Goal: Task Accomplishment & Management: Manage account settings

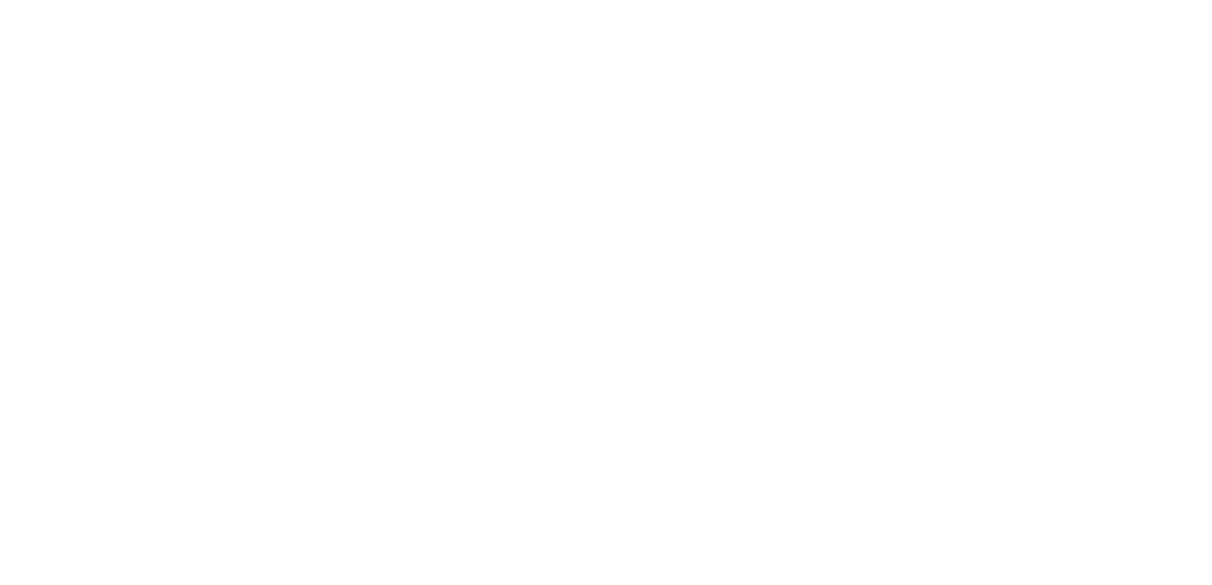
click at [276, 484] on body at bounding box center [606, 292] width 1212 height 585
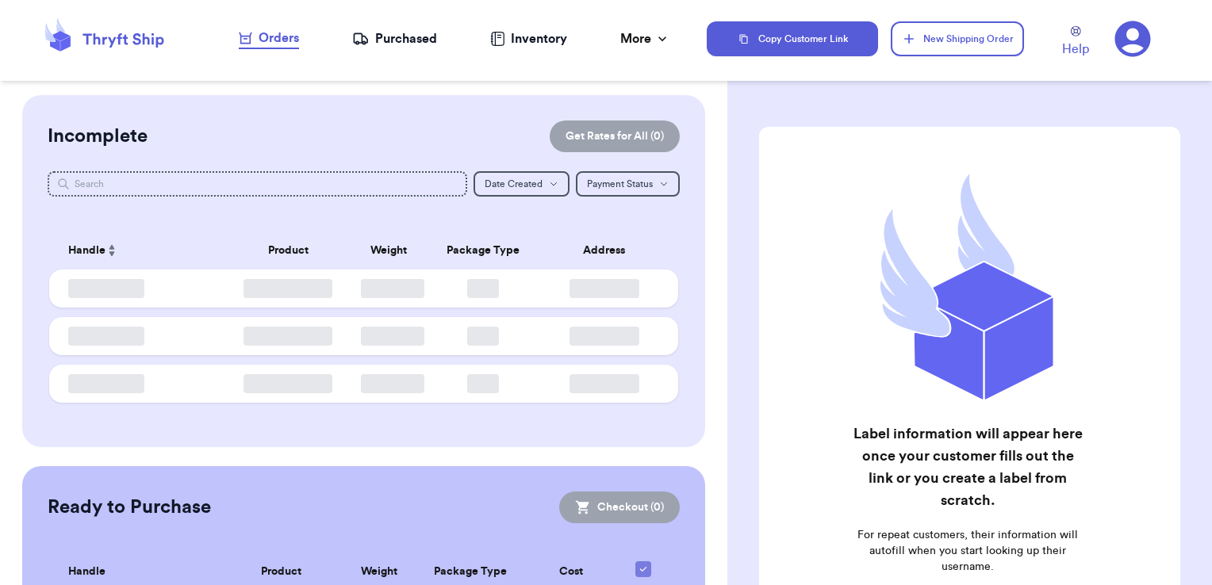
checkbox input "false"
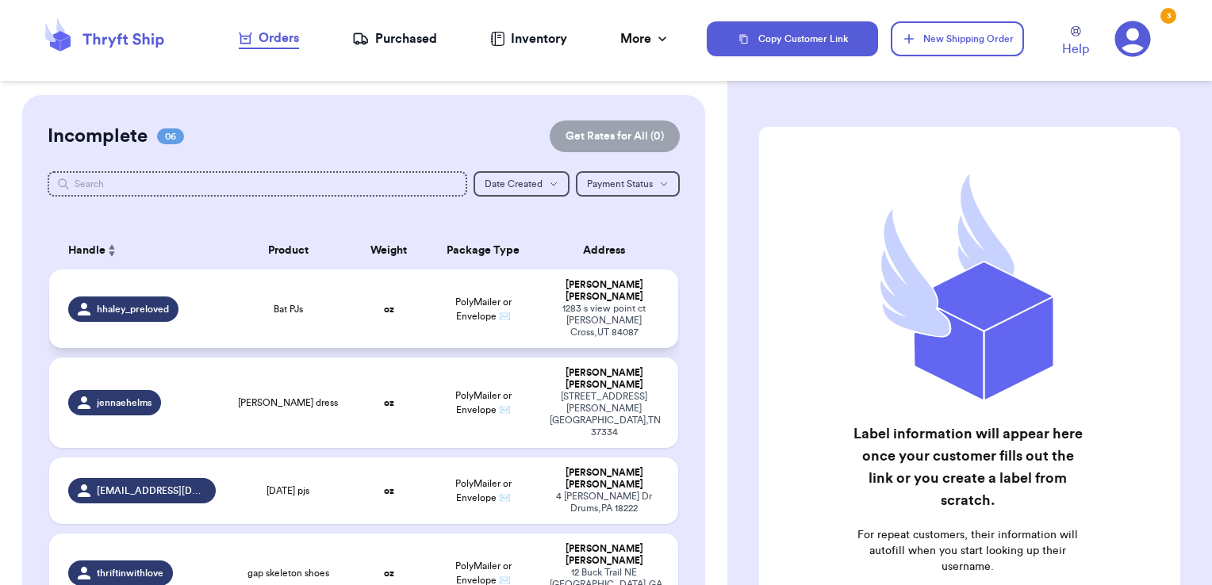
click at [351, 287] on td "oz" at bounding box center [388, 309] width 75 height 79
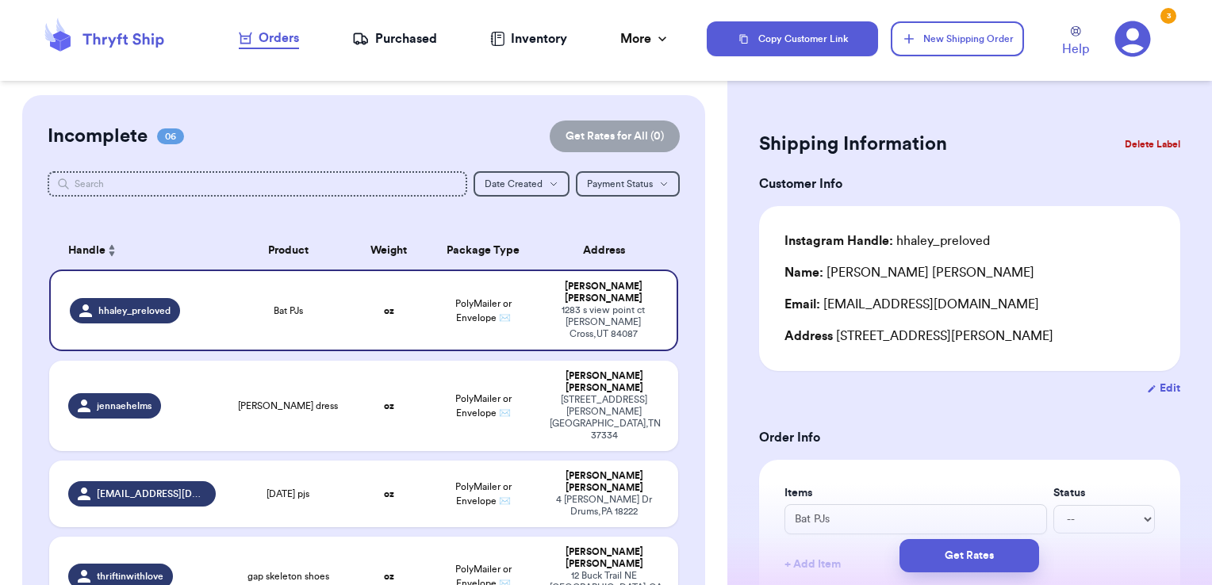
click at [1153, 392] on button "Edit" at bounding box center [1163, 389] width 33 height 16
select select "UT"
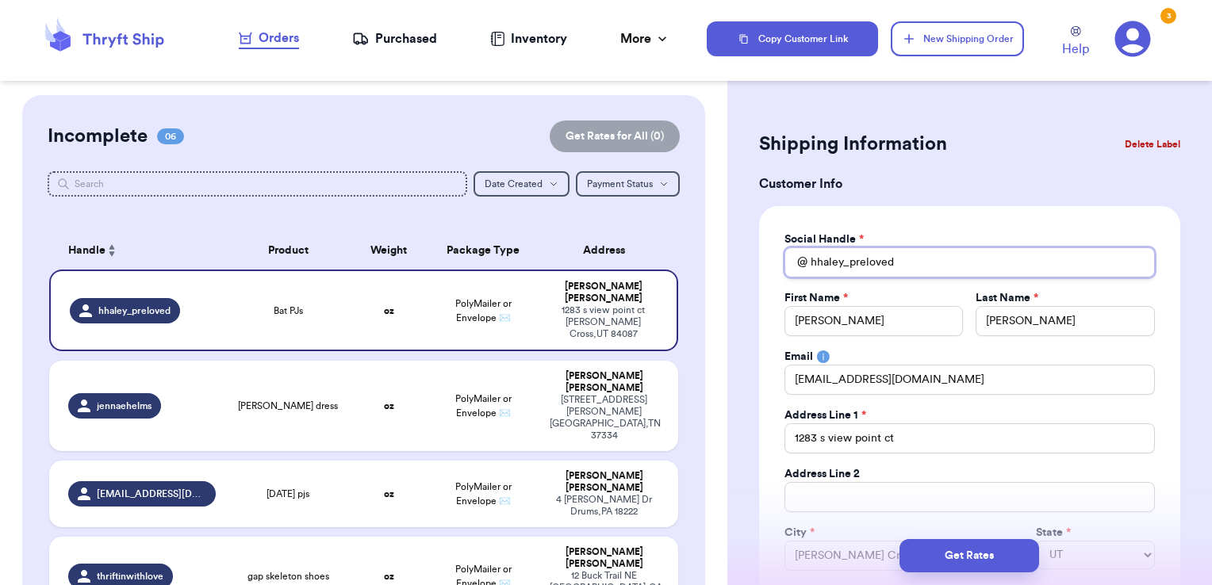
click at [820, 263] on input "hhaley_preloved" at bounding box center [970, 263] width 370 height 30
type input "[PERSON_NAME]"
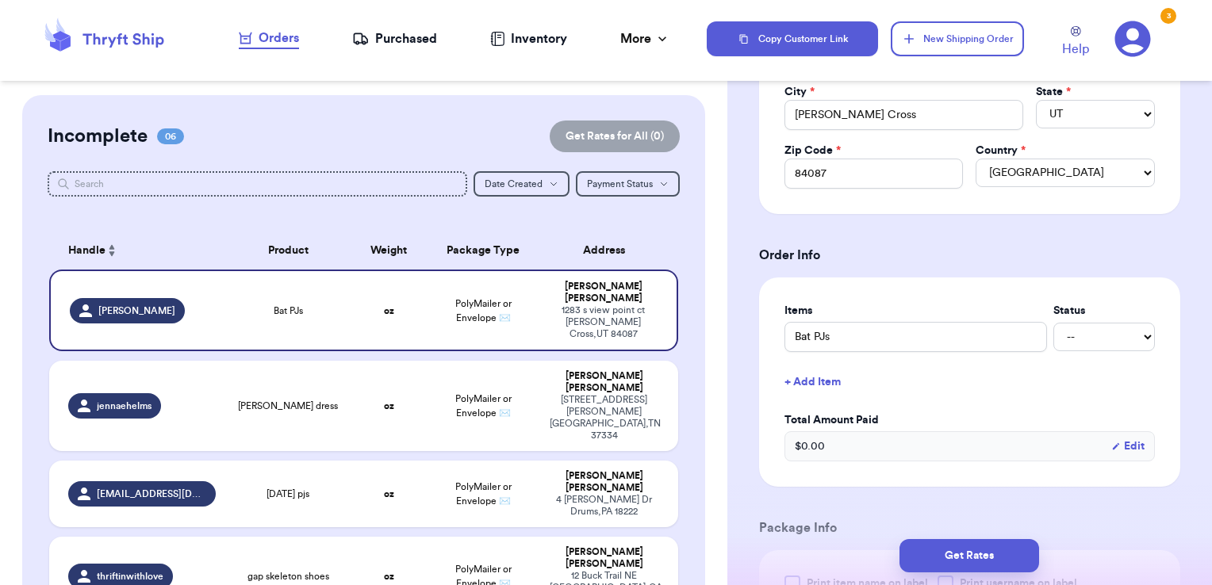
scroll to position [476, 0]
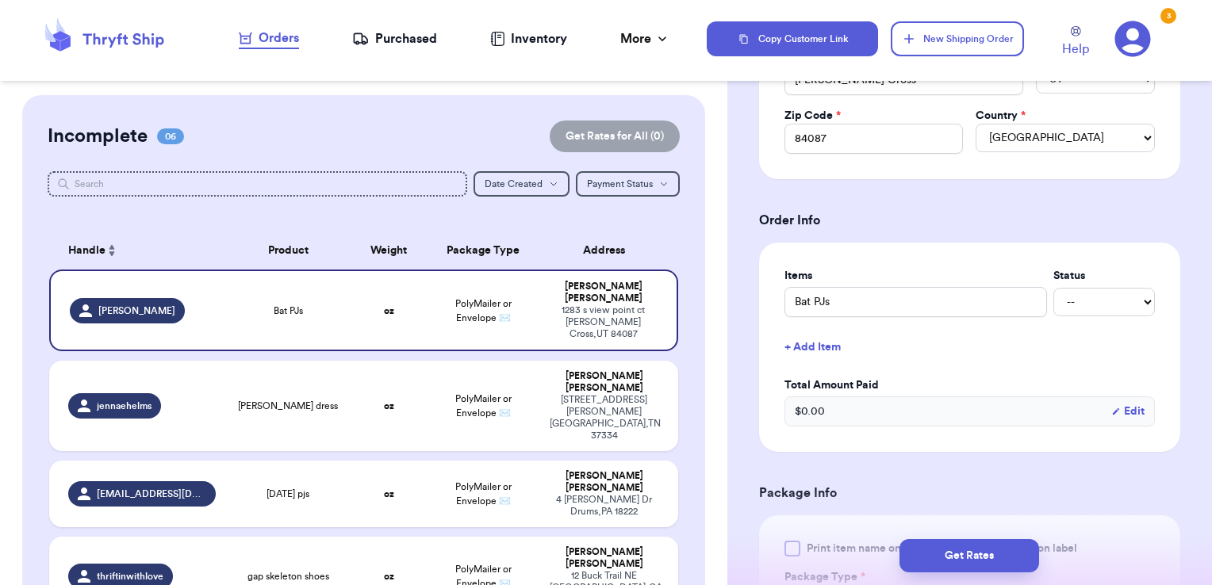
type input "[PERSON_NAME]"
click at [895, 406] on div "$ 0.00 Edit" at bounding box center [970, 412] width 370 height 30
click at [1111, 408] on icon "button" at bounding box center [1116, 412] width 10 height 10
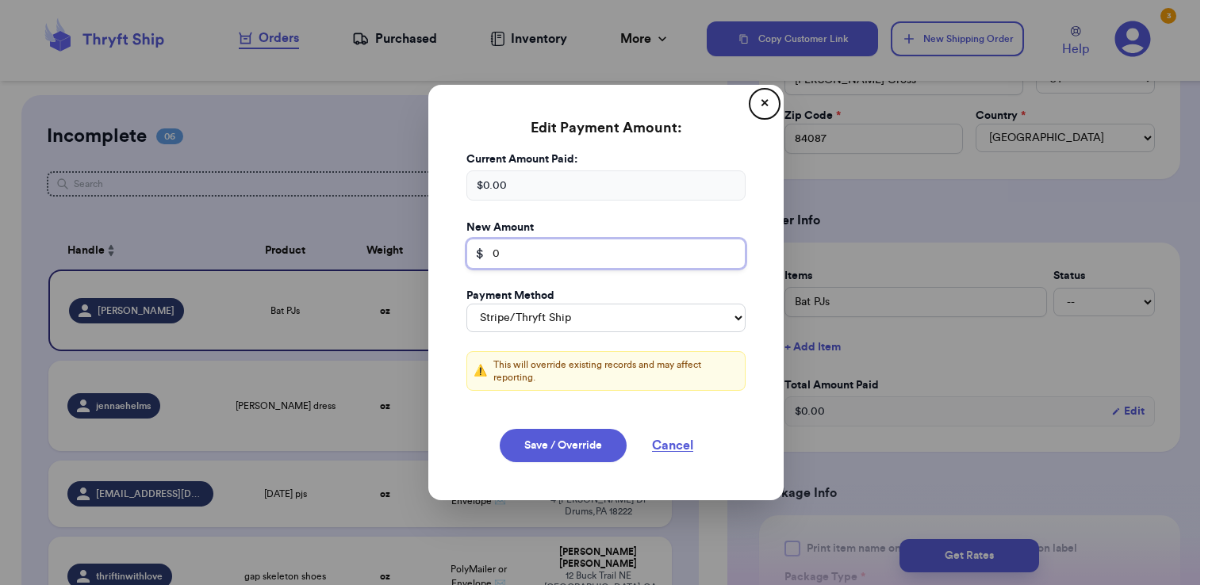
click at [565, 265] on input "0" at bounding box center [605, 254] width 279 height 30
type input "10"
click at [566, 320] on select "Stripe/Thryft Ship Venmo Cash App PayPal Zelle Cash Other" at bounding box center [605, 318] width 279 height 29
select select "venmo"
click at [466, 304] on select "Stripe/Thryft Ship Venmo Cash App PayPal Zelle Cash Other" at bounding box center [605, 318] width 279 height 29
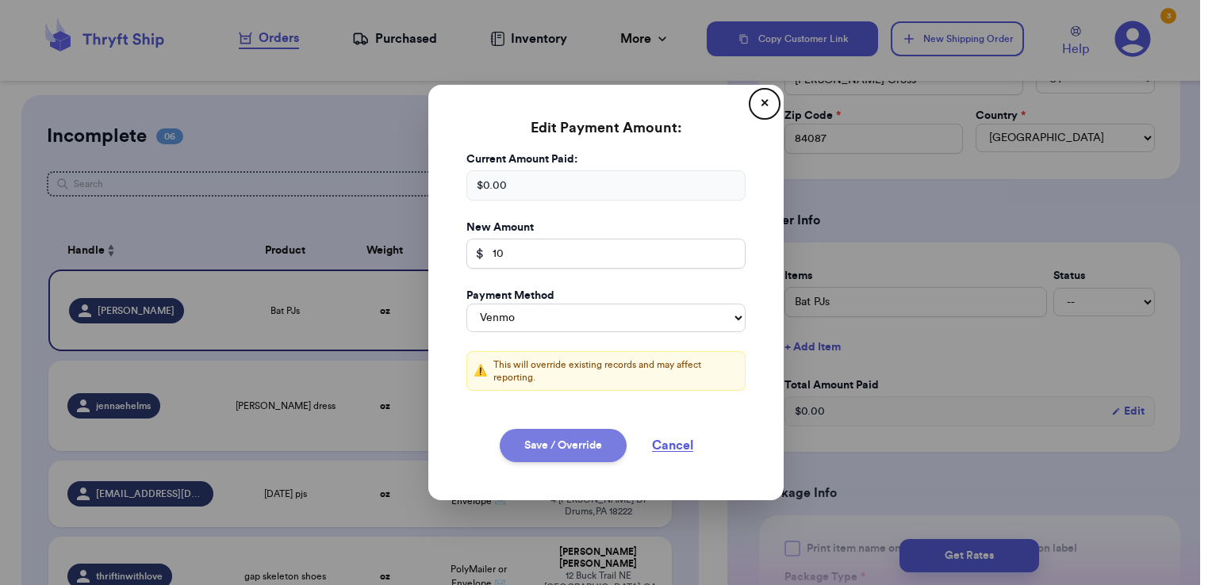
click at [571, 436] on button "Save / Override" at bounding box center [563, 445] width 127 height 33
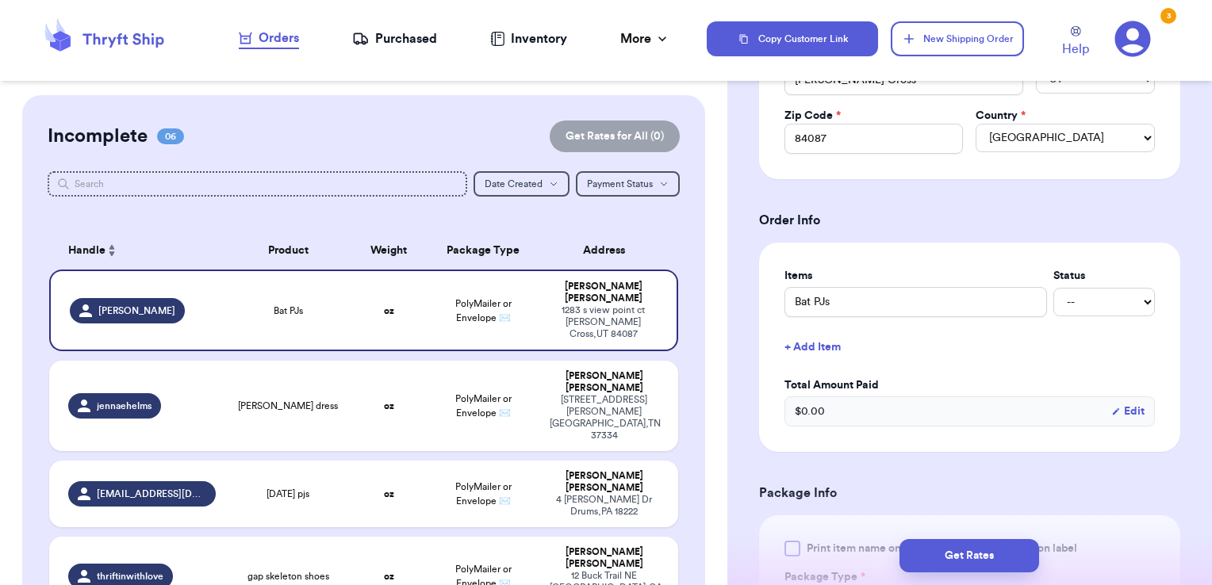
type input "10"
select select "venmo"
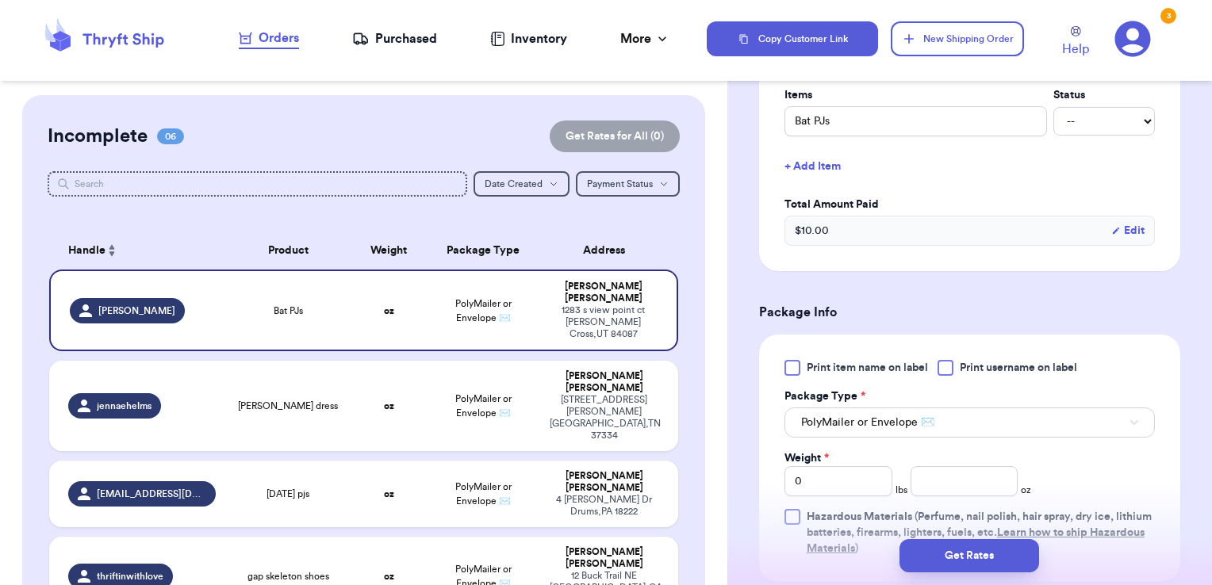
scroll to position [714, 0]
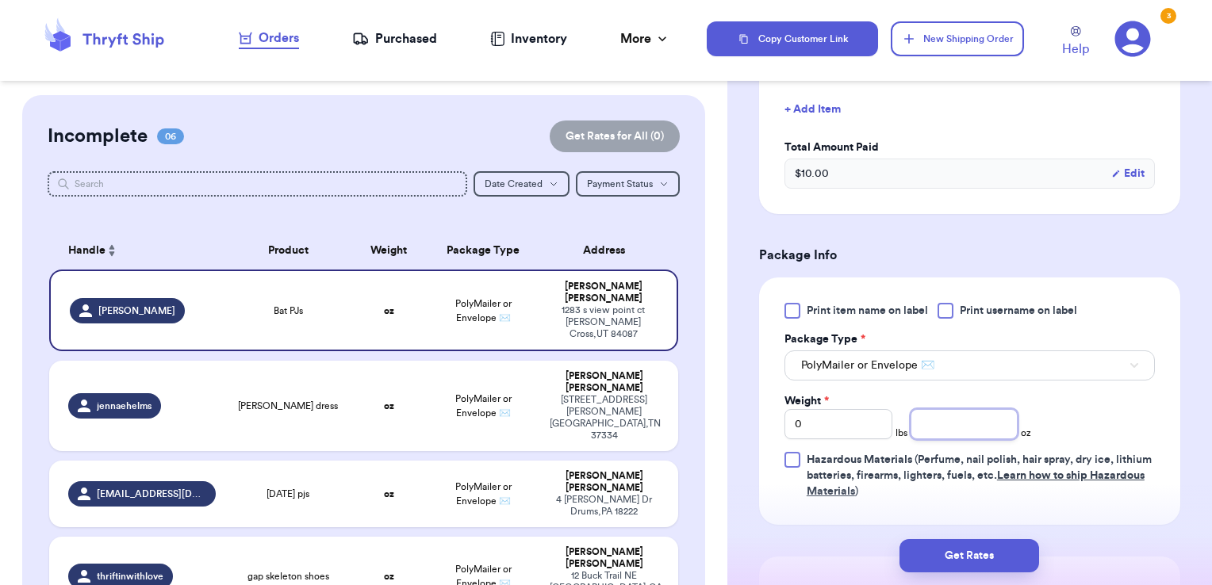
click at [947, 420] on input "number" at bounding box center [965, 424] width 108 height 30
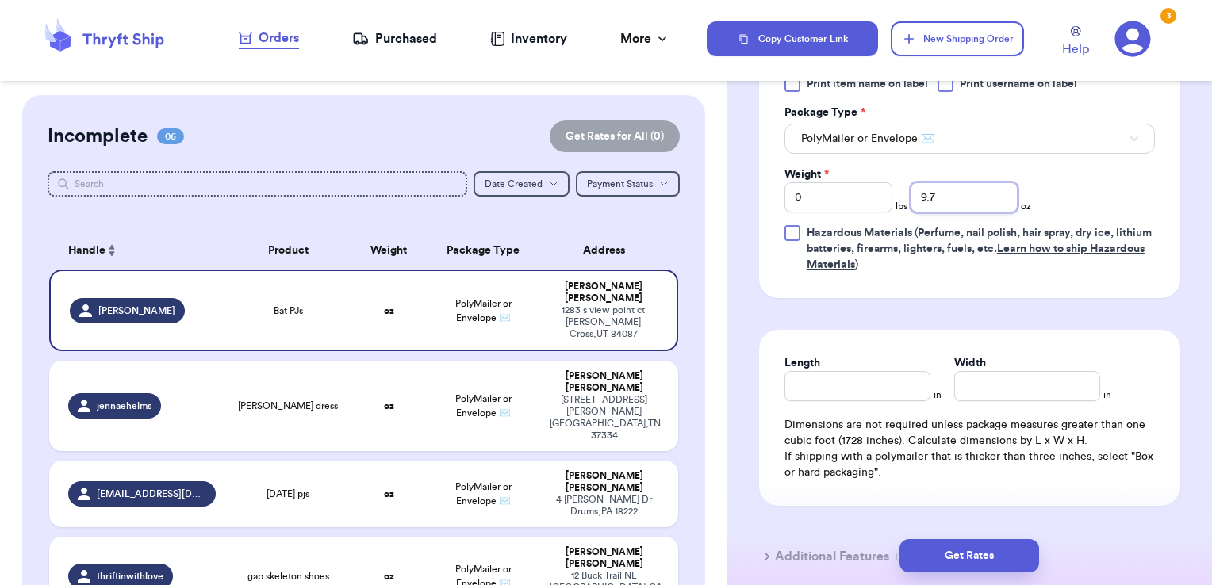
scroll to position [952, 0]
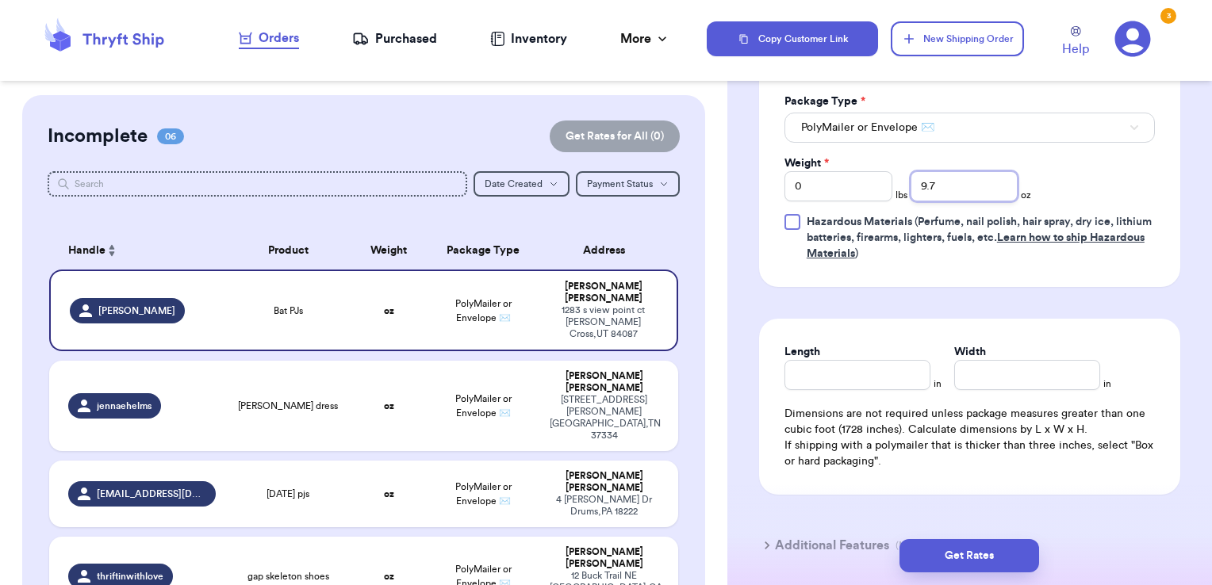
type input "9.7"
click at [920, 360] on input "Length" at bounding box center [858, 375] width 146 height 30
type input "9"
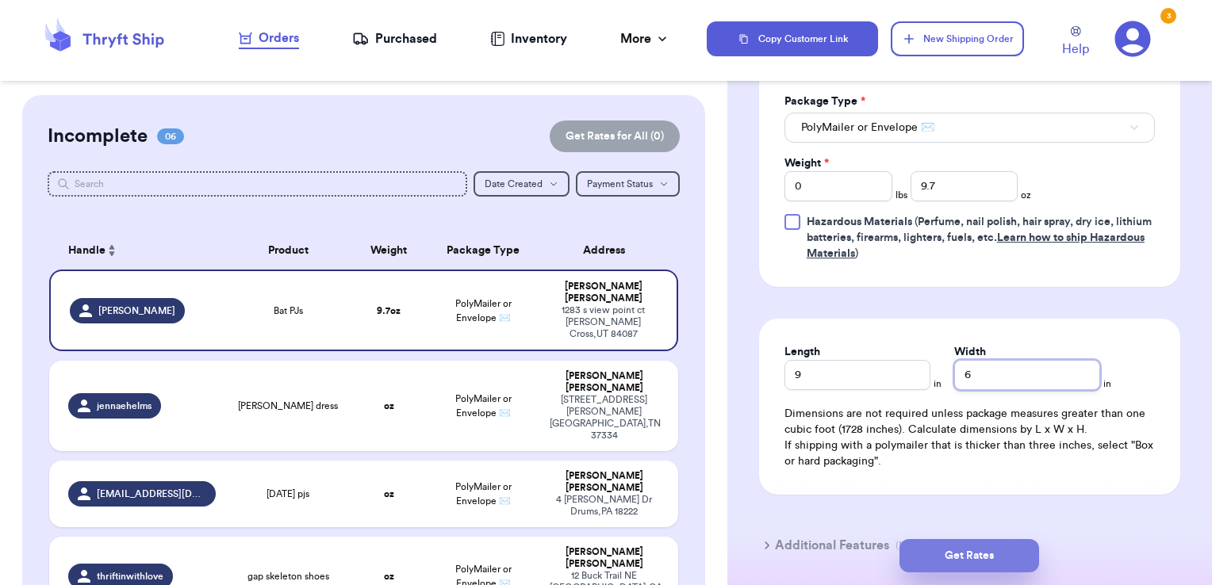
type input "6"
click at [990, 555] on button "Get Rates" at bounding box center [970, 555] width 140 height 33
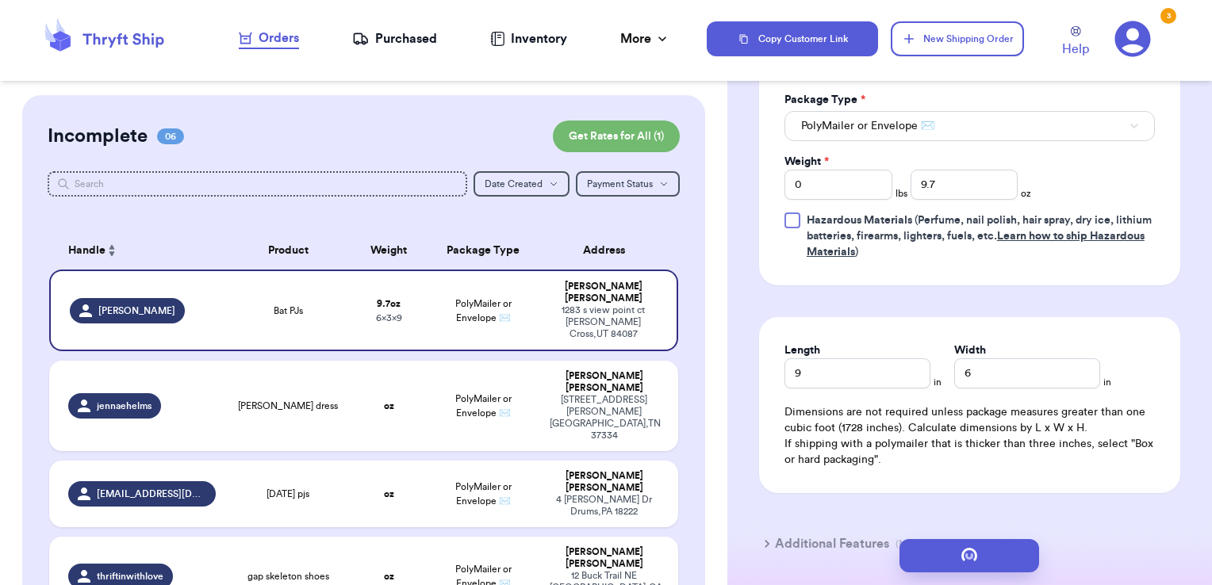
scroll to position [0, 0]
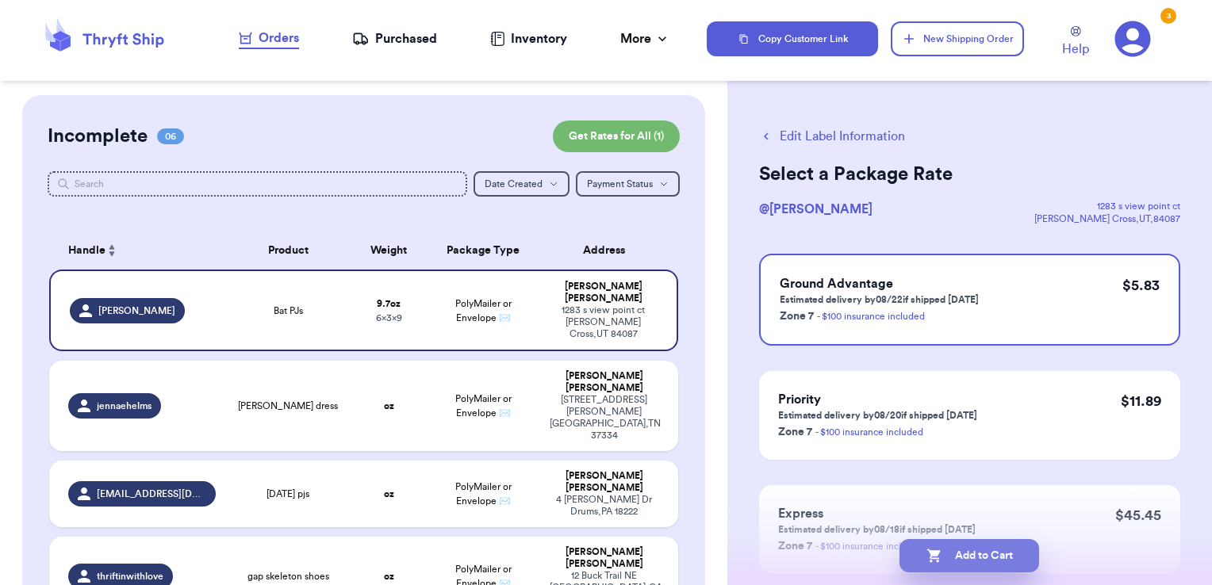
click at [992, 546] on button "Add to Cart" at bounding box center [970, 555] width 140 height 33
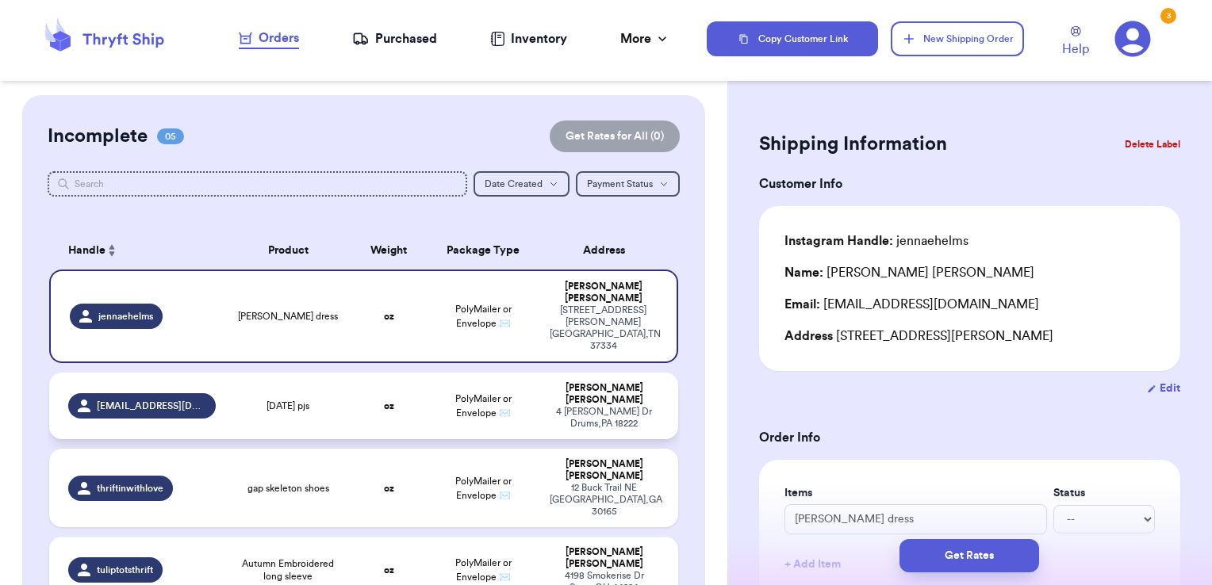
click at [227, 373] on td "[DATE] pjs" at bounding box center [288, 406] width 126 height 67
type input "[DATE] pjs"
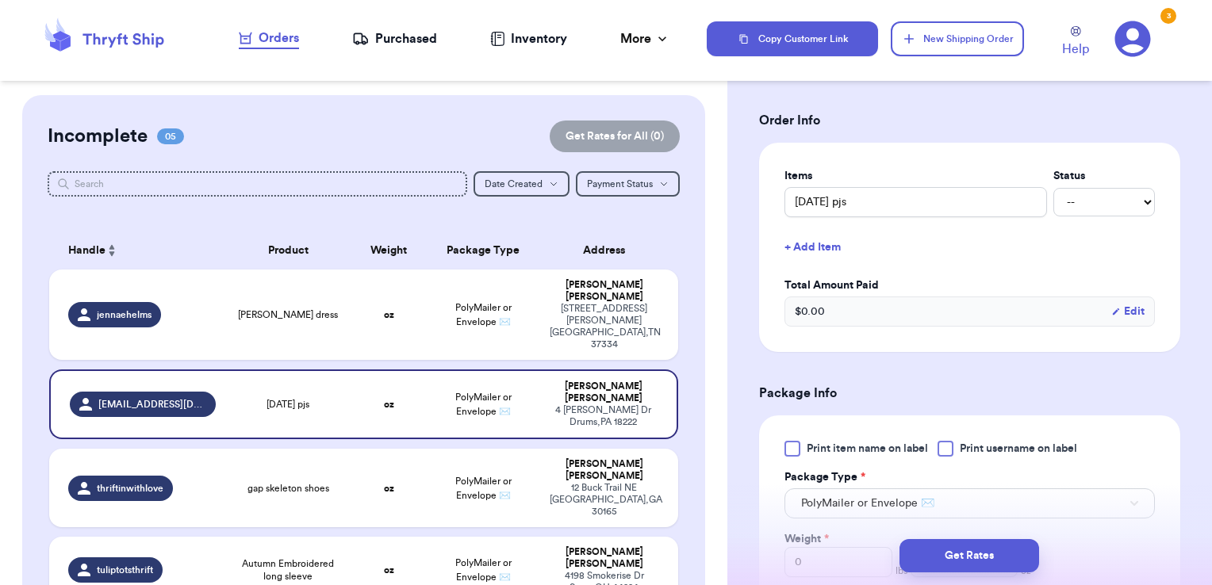
click at [1126, 309] on button "Edit" at bounding box center [1127, 312] width 33 height 16
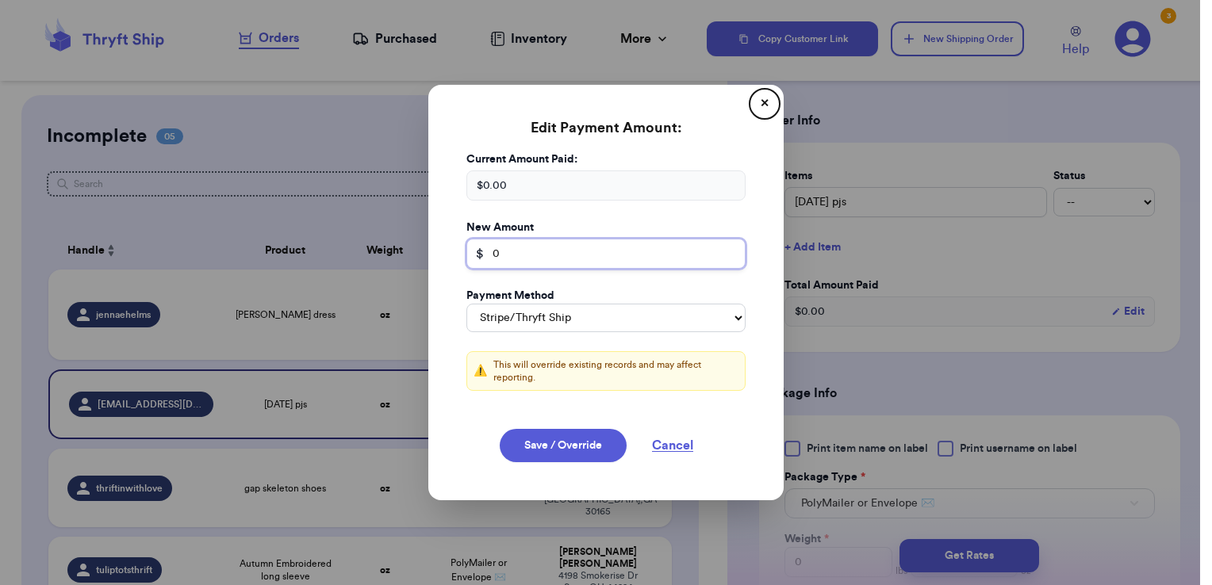
drag, startPoint x: 538, startPoint y: 264, endPoint x: 479, endPoint y: 249, distance: 60.6
click at [483, 257] on input "0" at bounding box center [605, 254] width 279 height 30
type input "3"
drag, startPoint x: 545, startPoint y: 309, endPoint x: 551, endPoint y: 316, distance: 9.0
click at [545, 309] on select "Stripe/Thryft Ship Venmo Cash App PayPal Zelle Cash Other" at bounding box center [605, 318] width 279 height 29
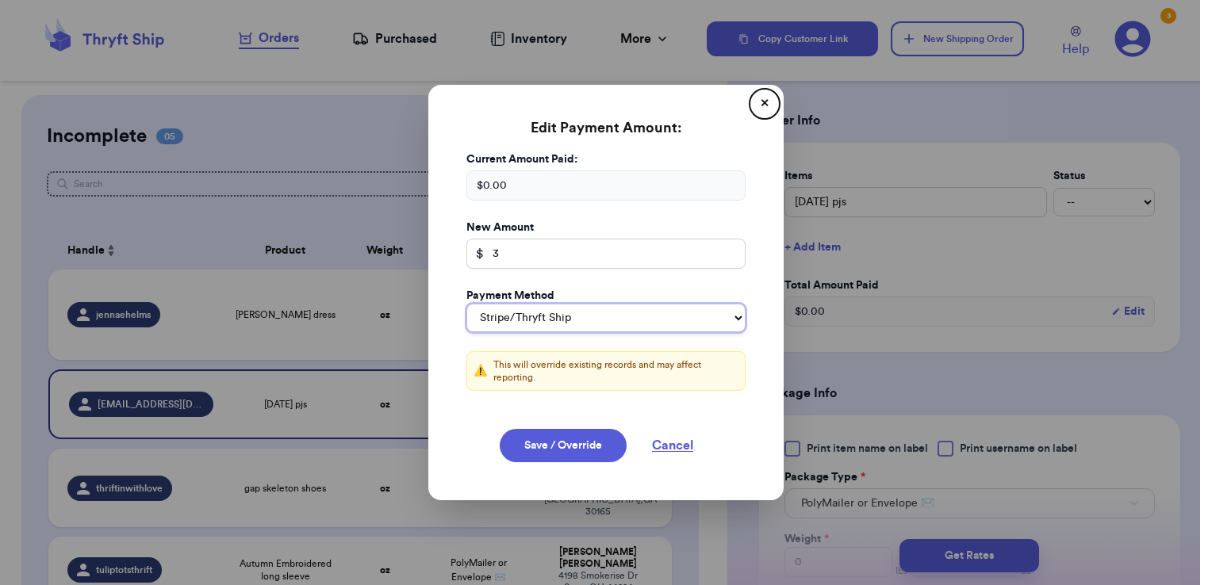
select select "venmo"
click at [466, 304] on select "Stripe/Thryft Ship Venmo Cash App PayPal Zelle Cash Other" at bounding box center [605, 318] width 279 height 29
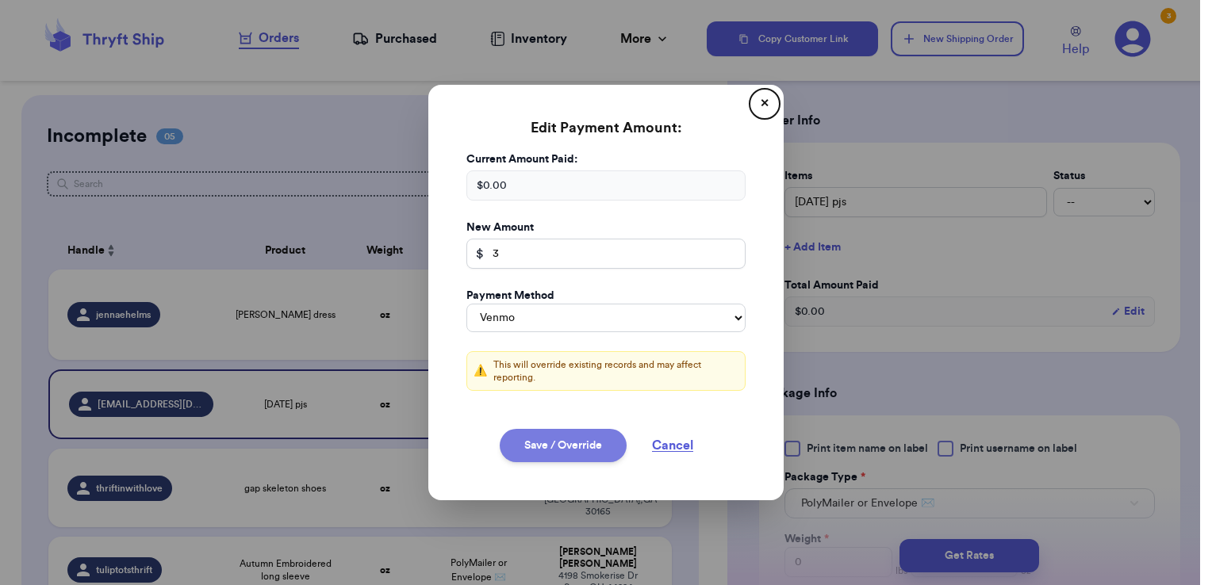
click at [565, 439] on button "Save / Override" at bounding box center [563, 445] width 127 height 33
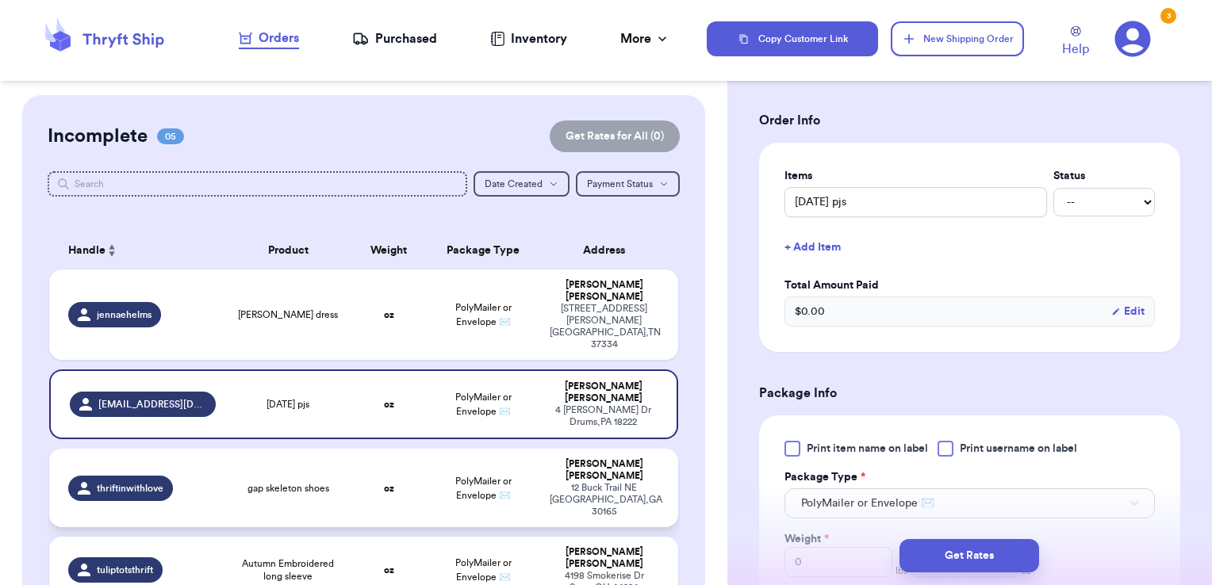
type input "3"
select select "venmo"
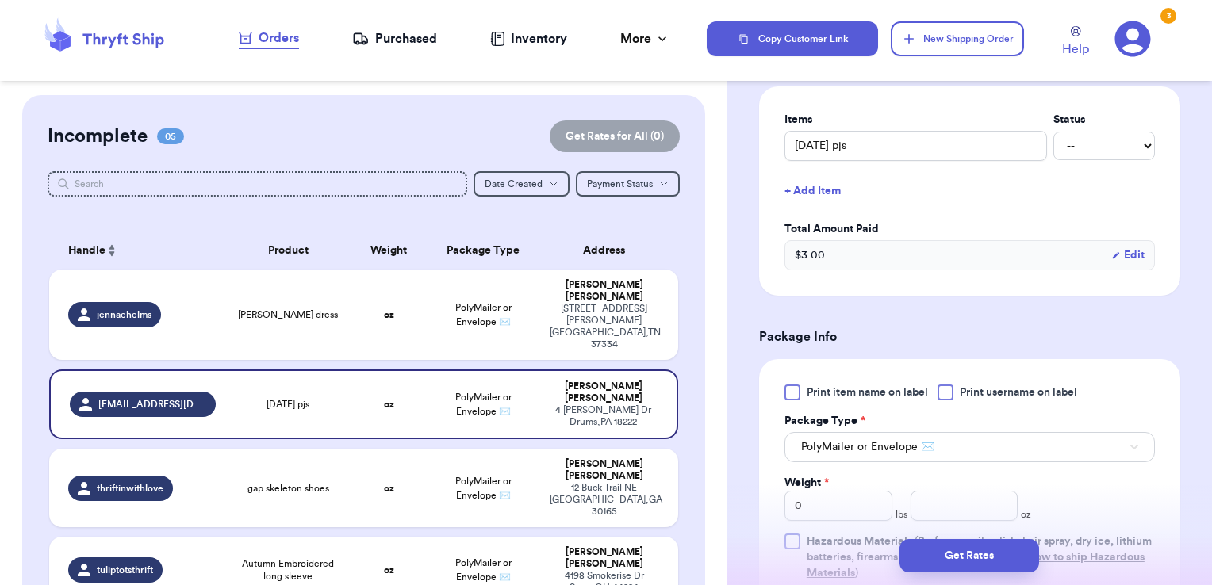
scroll to position [476, 0]
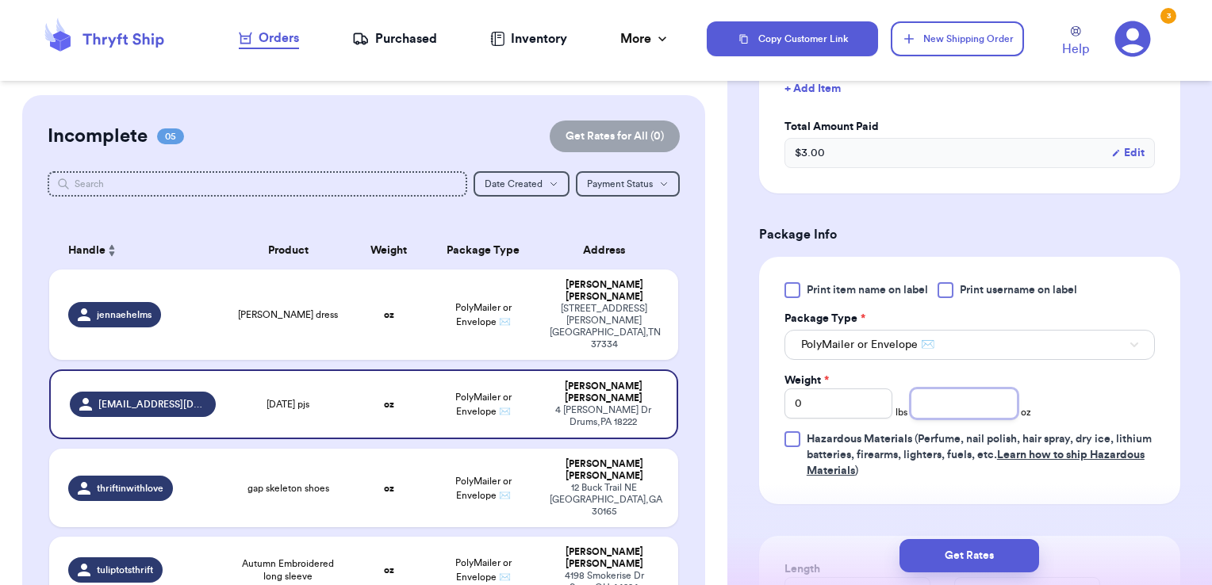
click at [927, 398] on input "number" at bounding box center [965, 404] width 108 height 30
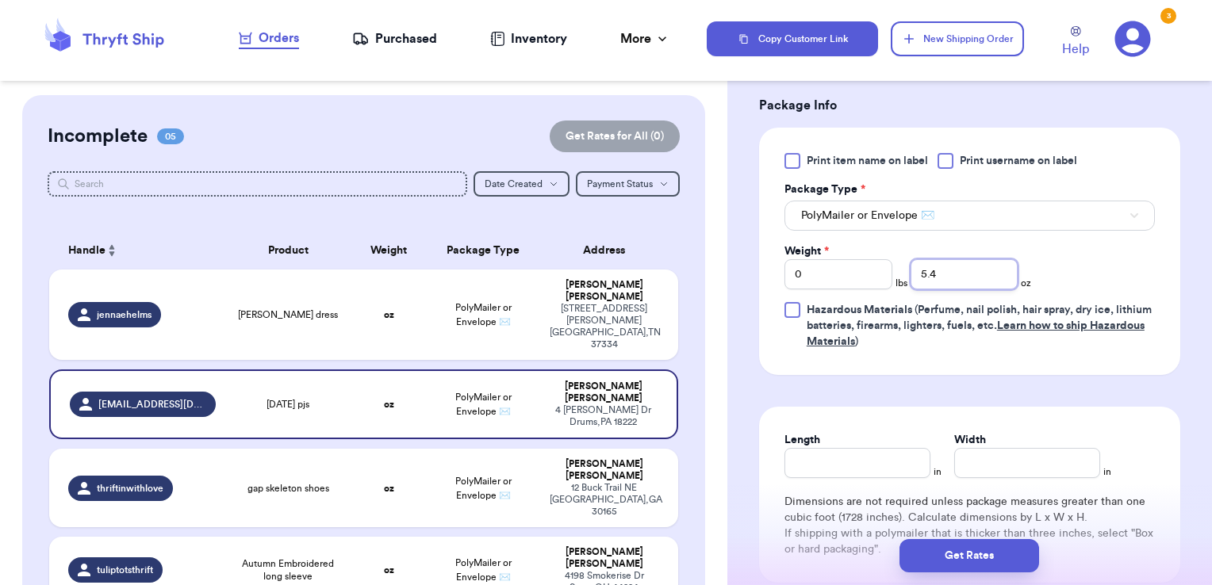
scroll to position [714, 0]
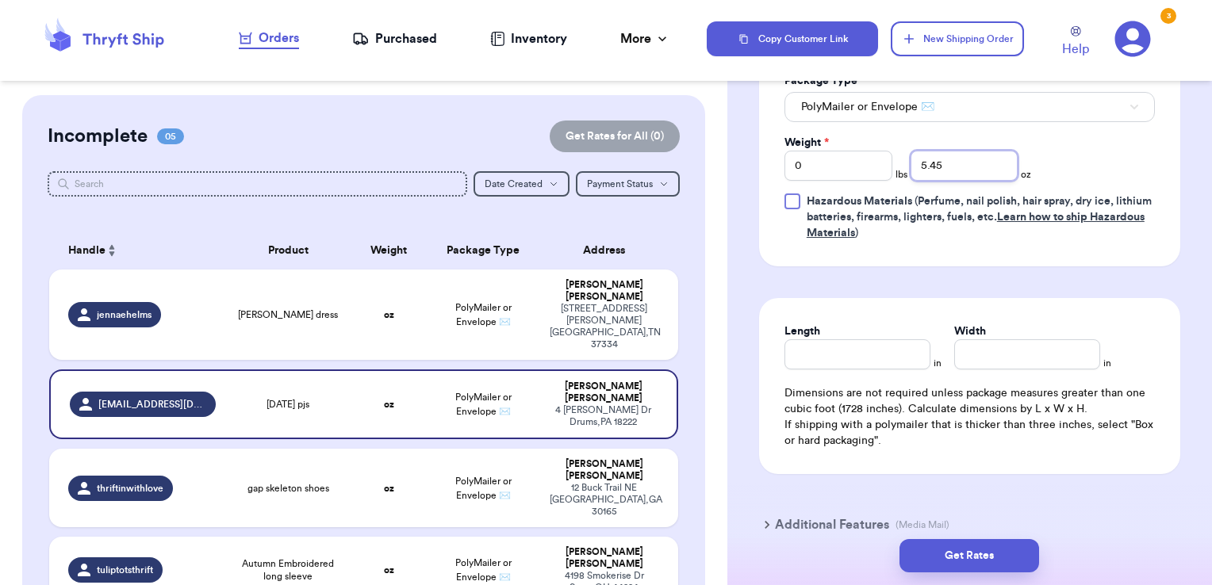
type input "5.45"
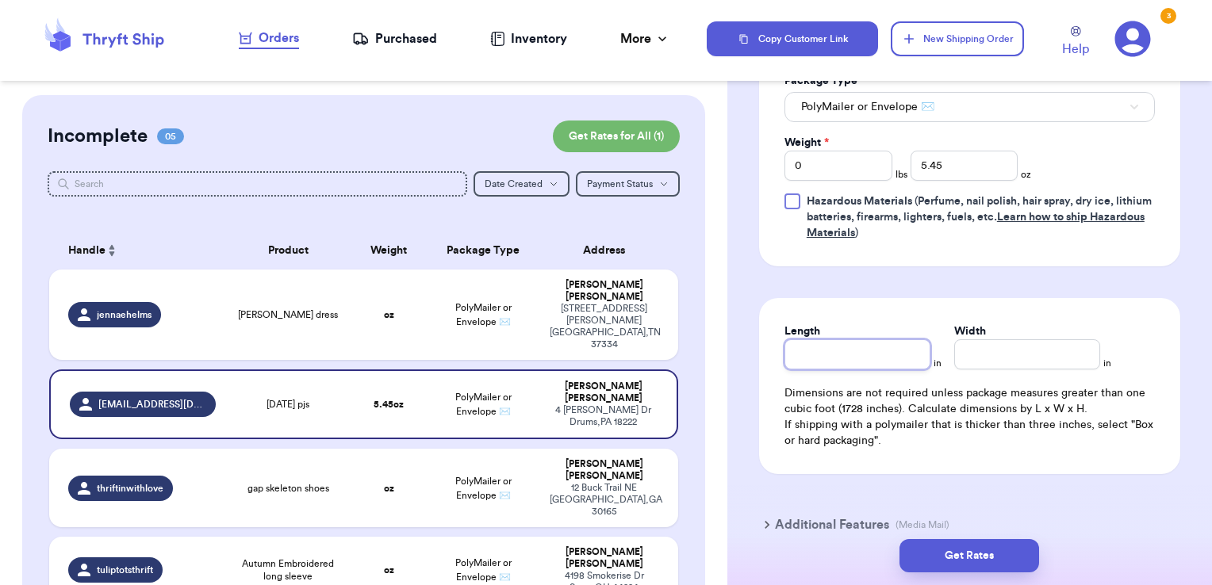
click at [863, 370] on div "Length in Width in Dimensions are not required unless package measures greater …" at bounding box center [969, 386] width 421 height 176
type input "5"
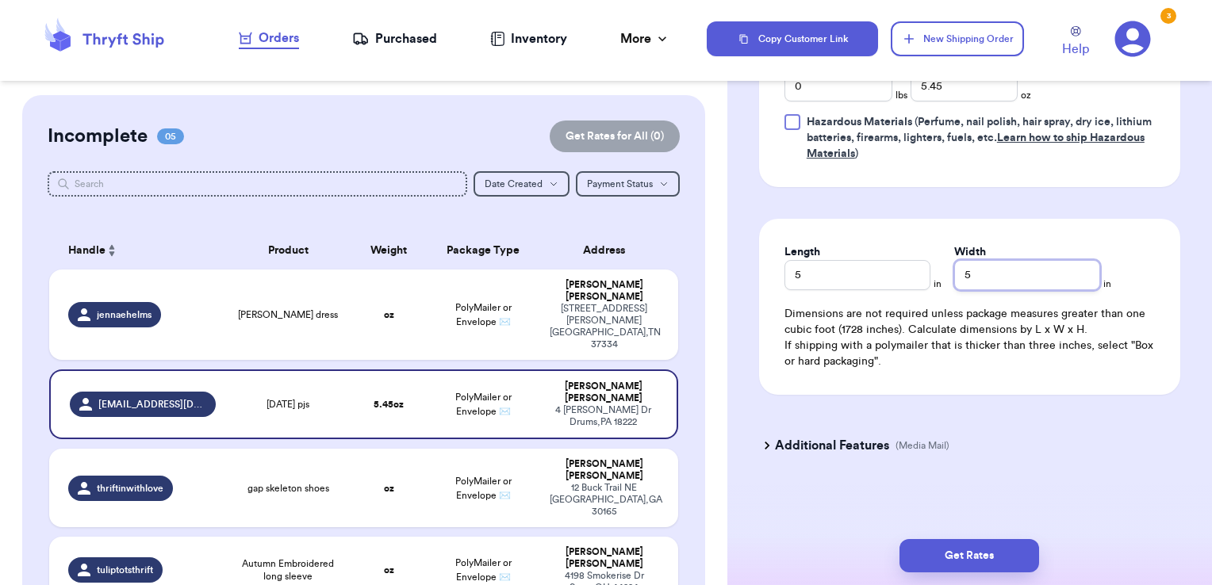
scroll to position [794, 0]
type input "5"
click at [942, 557] on button "Get Rates" at bounding box center [970, 555] width 140 height 33
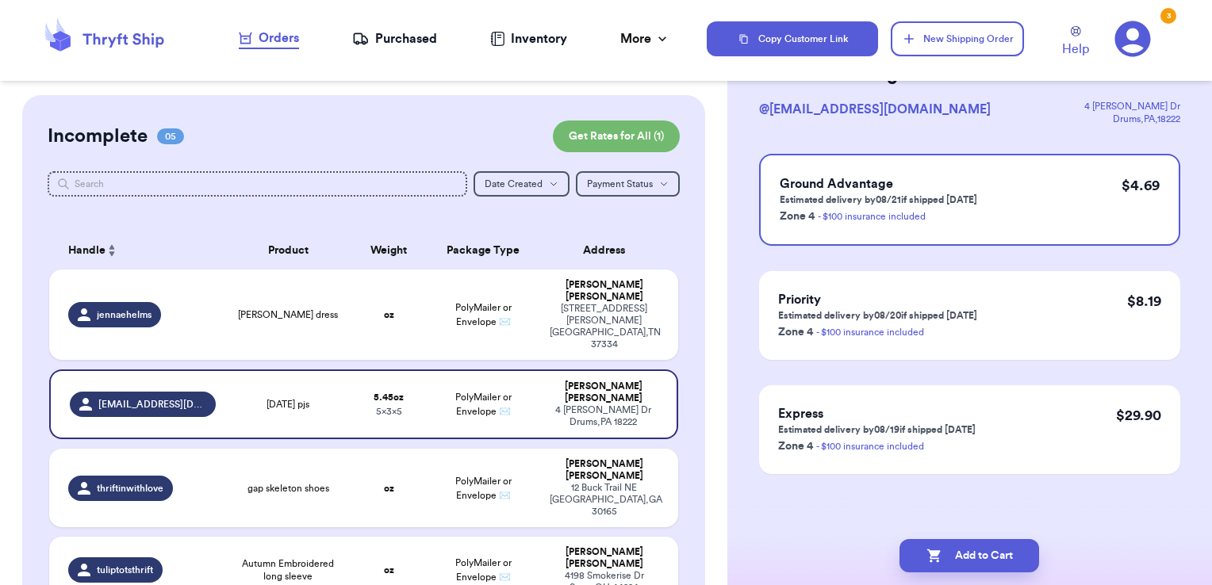
scroll to position [0, 0]
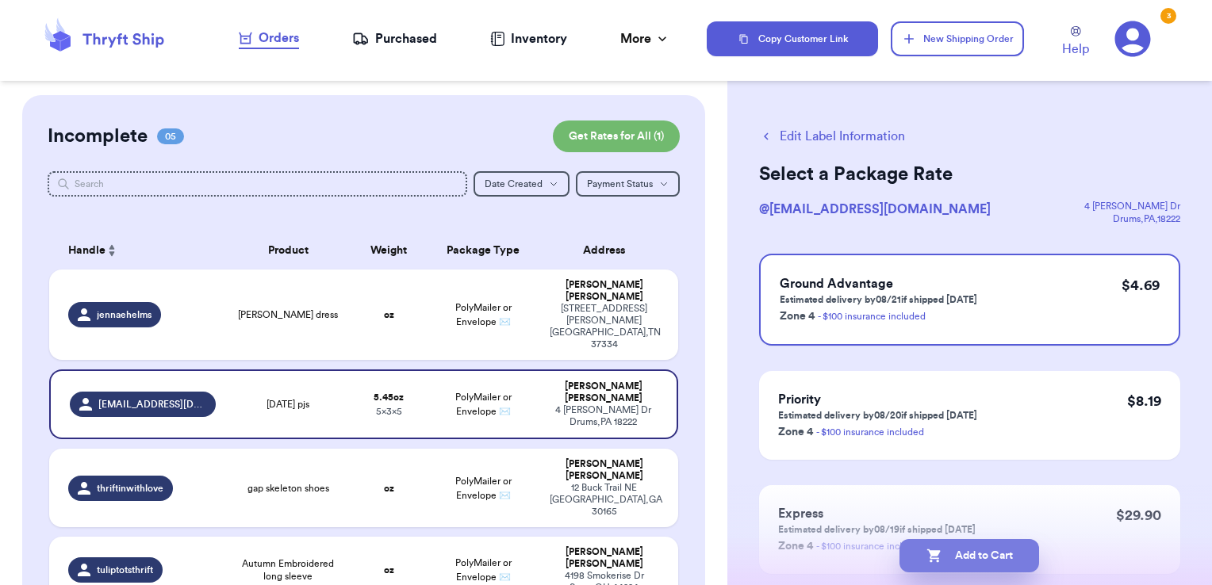
click at [968, 557] on button "Add to Cart" at bounding box center [970, 555] width 140 height 33
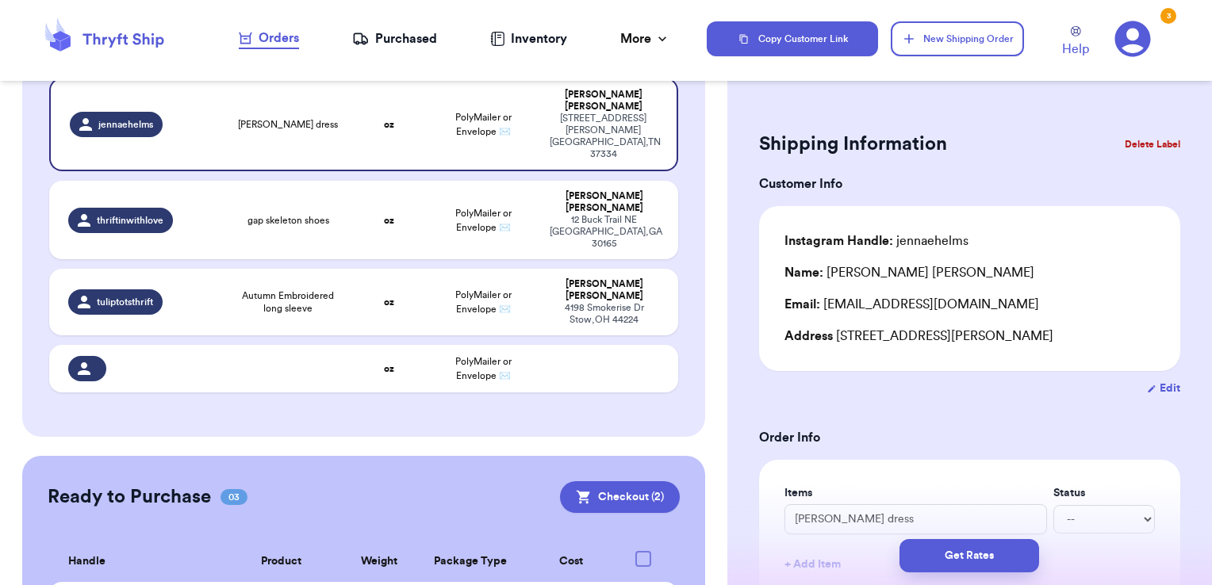
scroll to position [341, 0]
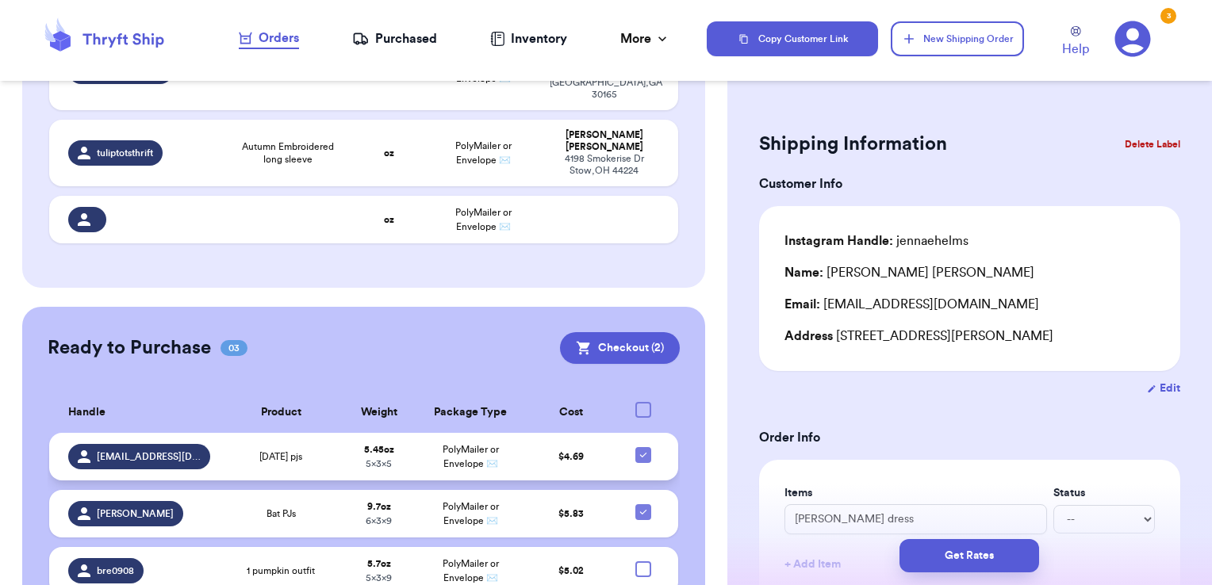
click at [637, 449] on icon at bounding box center [643, 455] width 13 height 13
click at [643, 447] on input "checkbox" at bounding box center [643, 447] width 1 height 1
checkbox input "false"
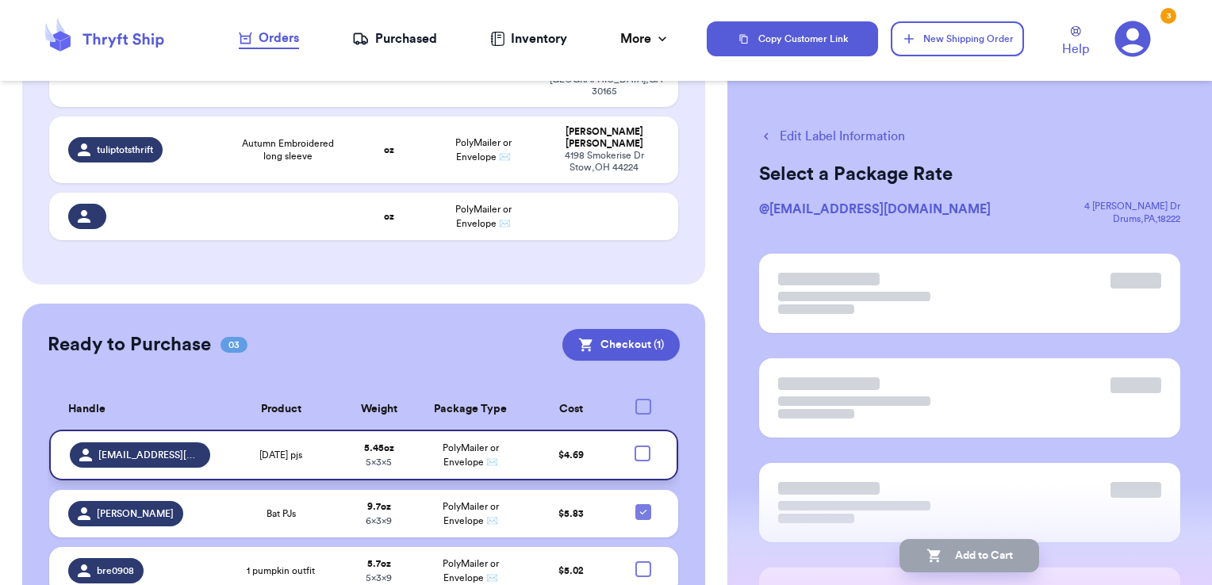
scroll to position [339, 0]
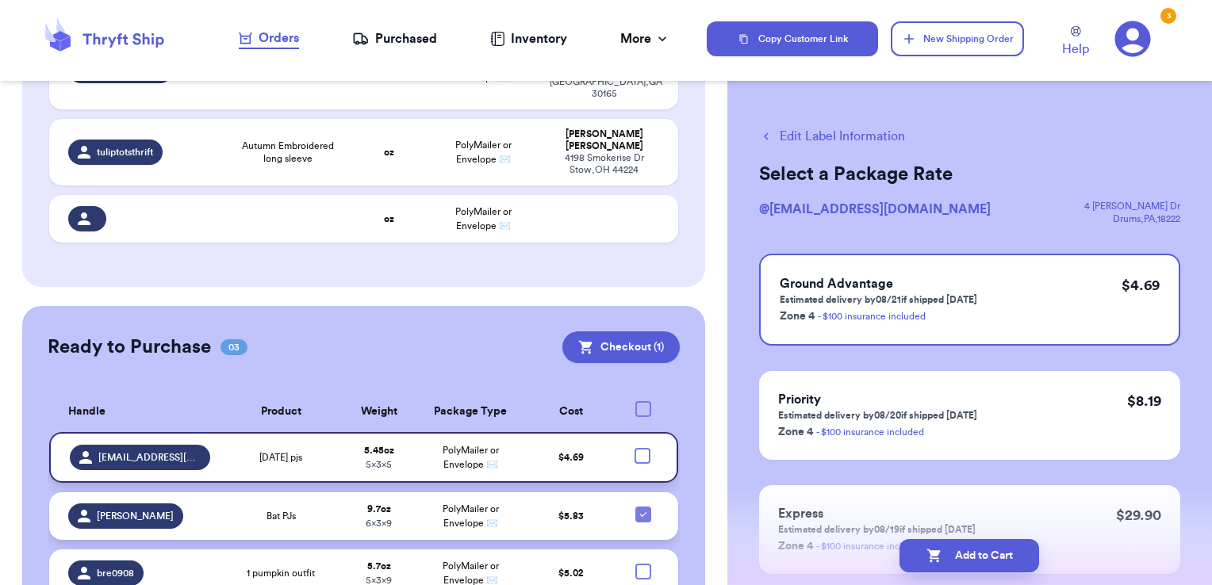
click at [637, 509] on icon at bounding box center [643, 515] width 13 height 13
click at [643, 506] on input "checkbox" at bounding box center [643, 506] width 1 height 1
checkbox input "false"
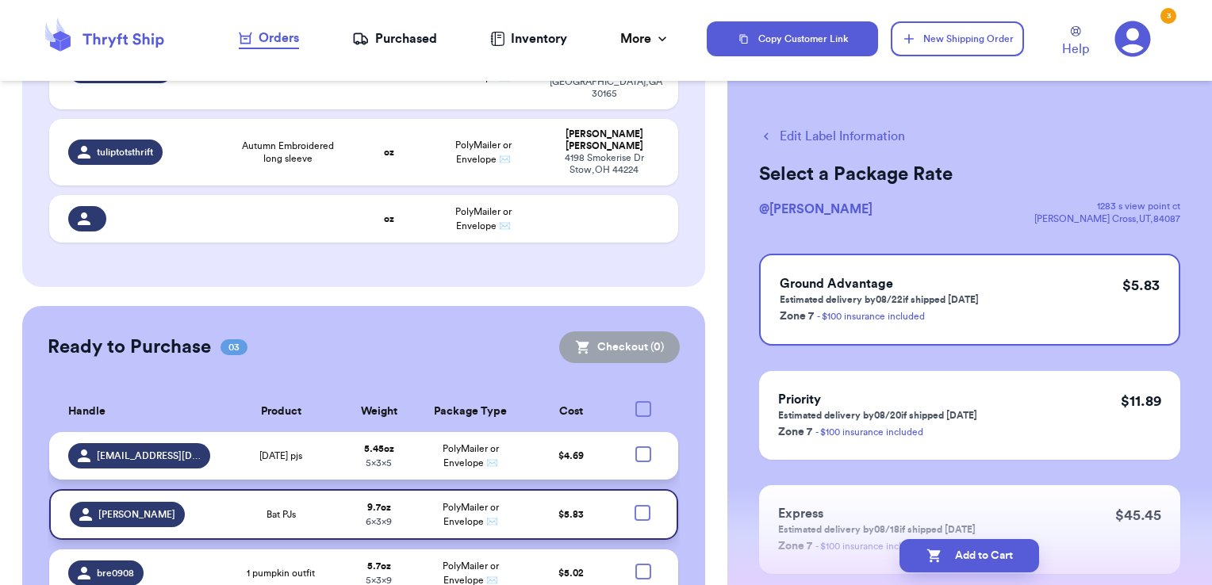
click at [592, 382] on table "Handle Product Weight Package Type Cost [EMAIL_ADDRESS][DOMAIN_NAME] [DATE] pjs…" at bounding box center [364, 499] width 633 height 234
click at [635, 401] on div at bounding box center [643, 409] width 16 height 16
click at [643, 401] on input "checkbox" at bounding box center [643, 401] width 1 height 1
checkbox input "true"
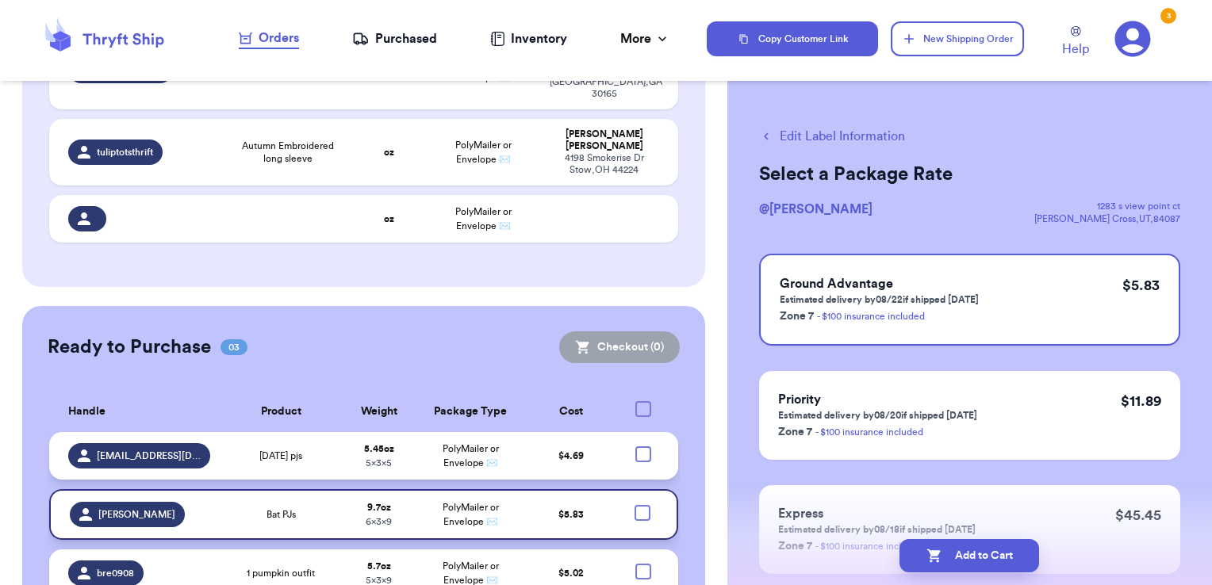
checkbox input "true"
click at [505, 306] on div "Ready to Purchase 03 Checkout ( 3 ) Checkout ( 3 ) Handle Product Weight Packag…" at bounding box center [364, 474] width 684 height 336
click at [637, 403] on icon at bounding box center [643, 409] width 13 height 13
click at [643, 401] on input "checkbox" at bounding box center [643, 401] width 1 height 1
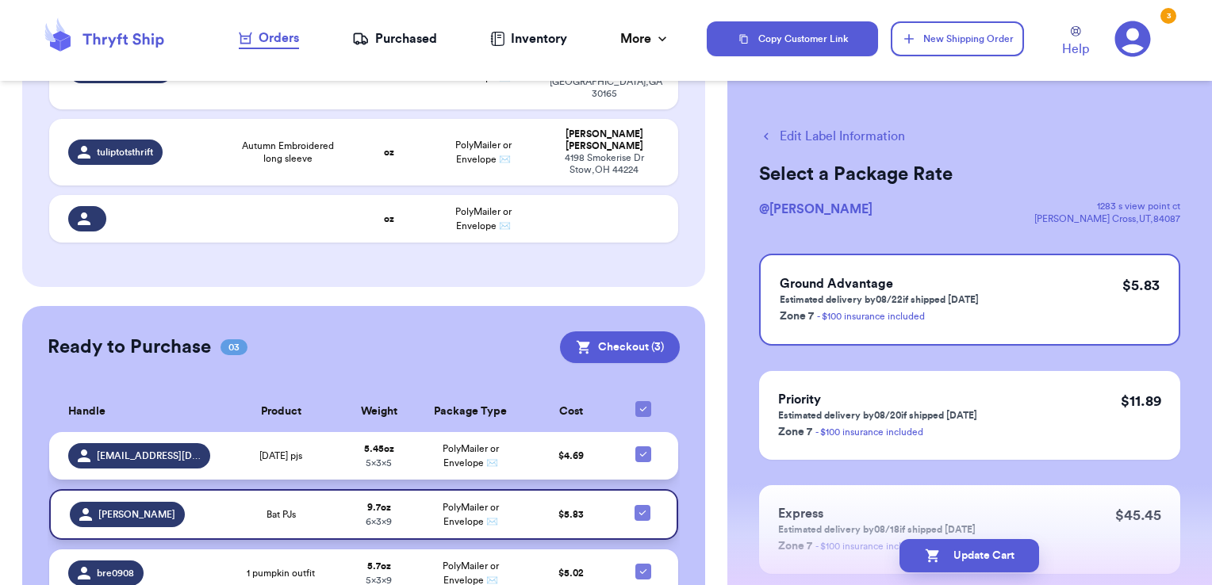
checkbox input "false"
